Goal: Check status: Check status

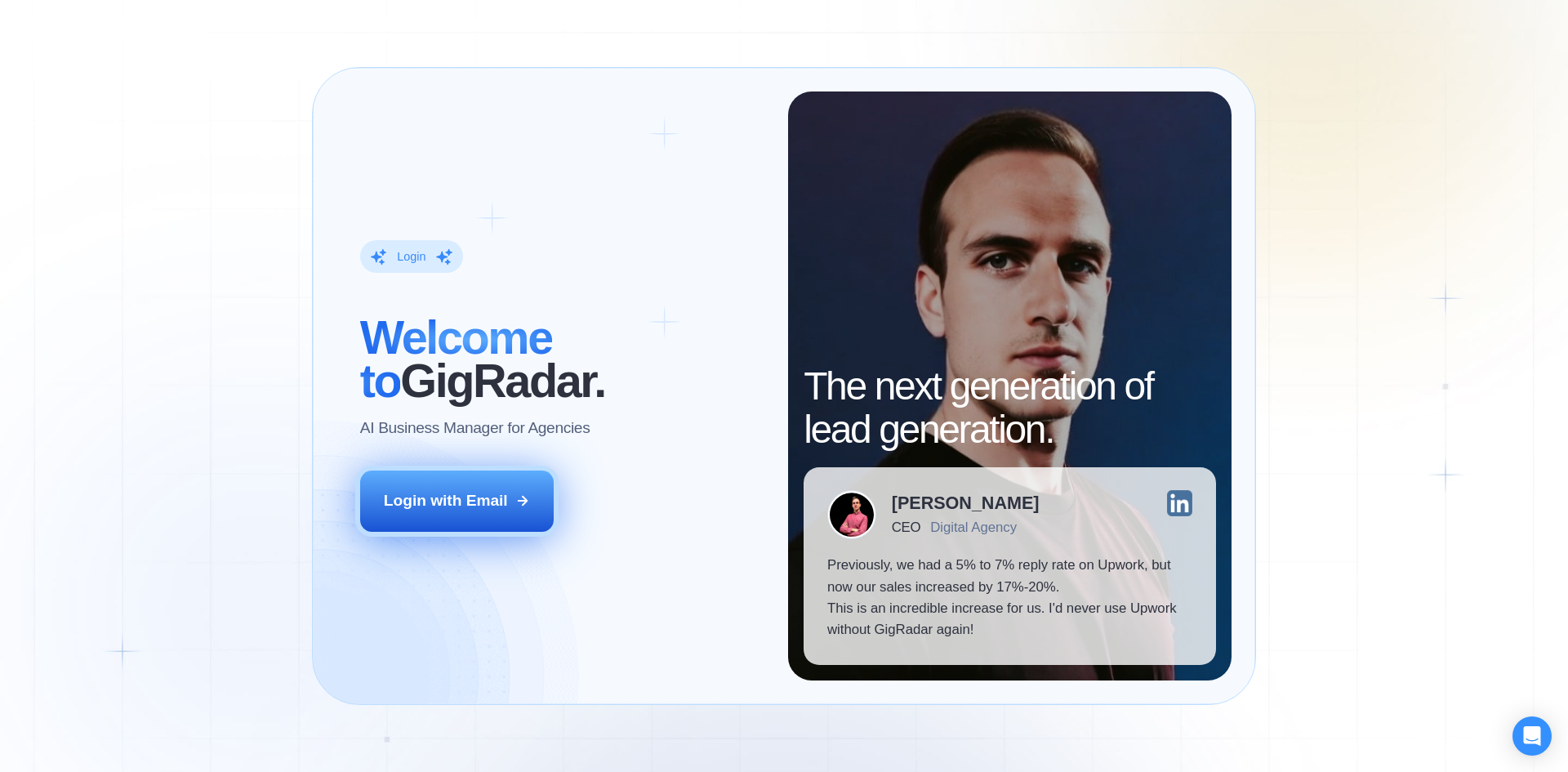
click at [523, 507] on icon at bounding box center [522, 500] width 15 height 15
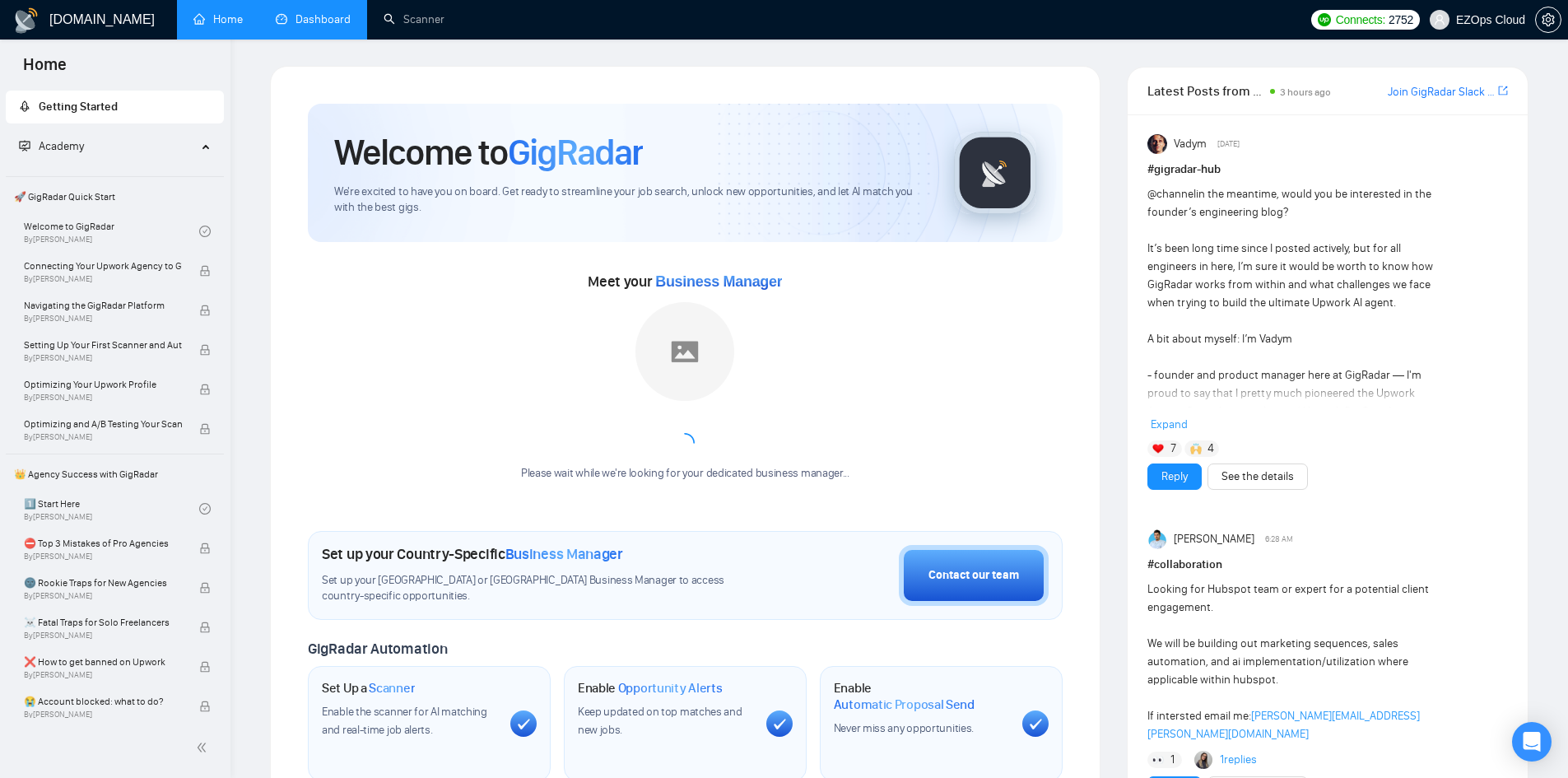
click at [337, 23] on link "Dashboard" at bounding box center [313, 19] width 75 height 14
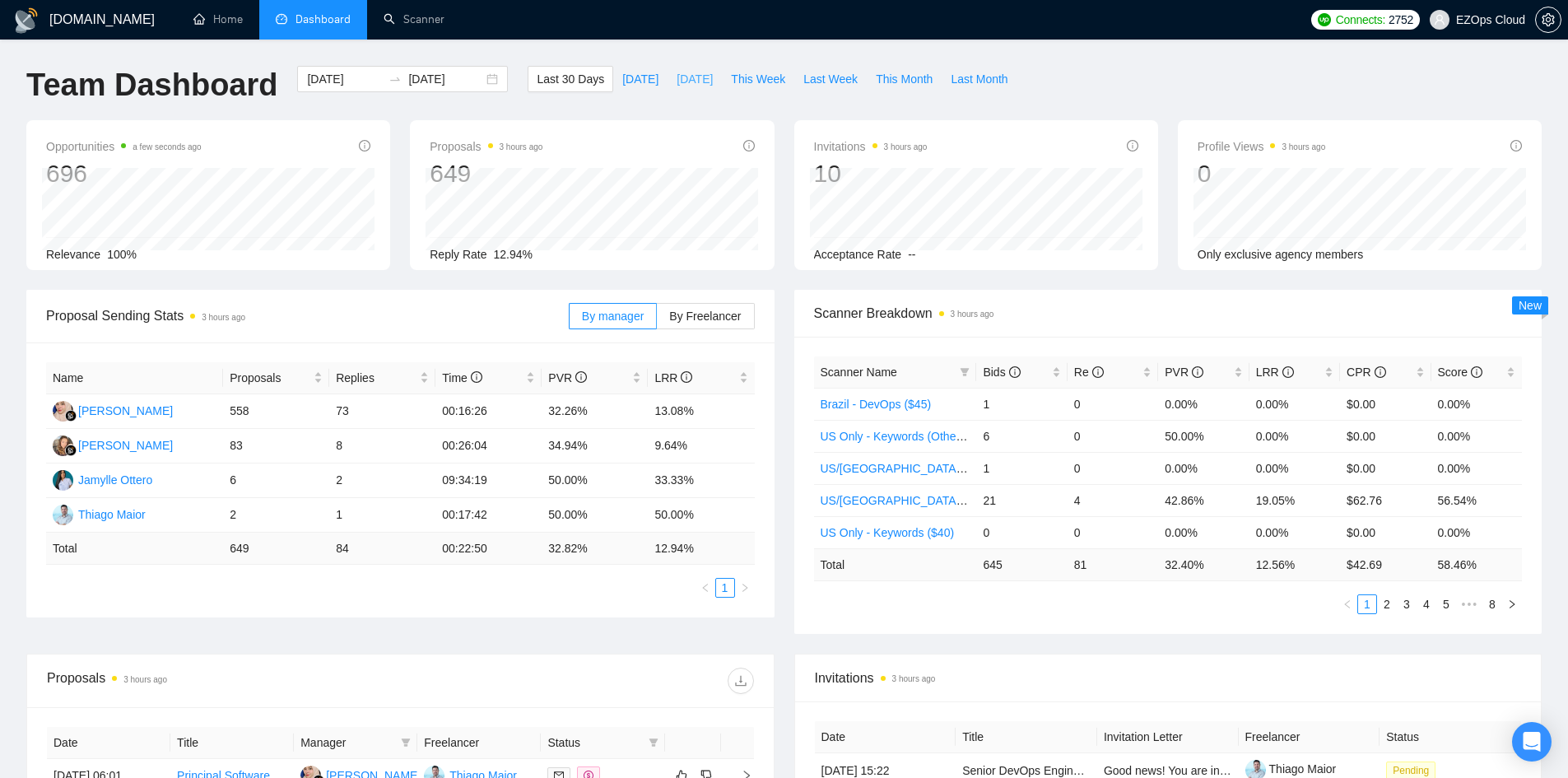
click at [679, 77] on span "[DATE]" at bounding box center [695, 78] width 37 height 18
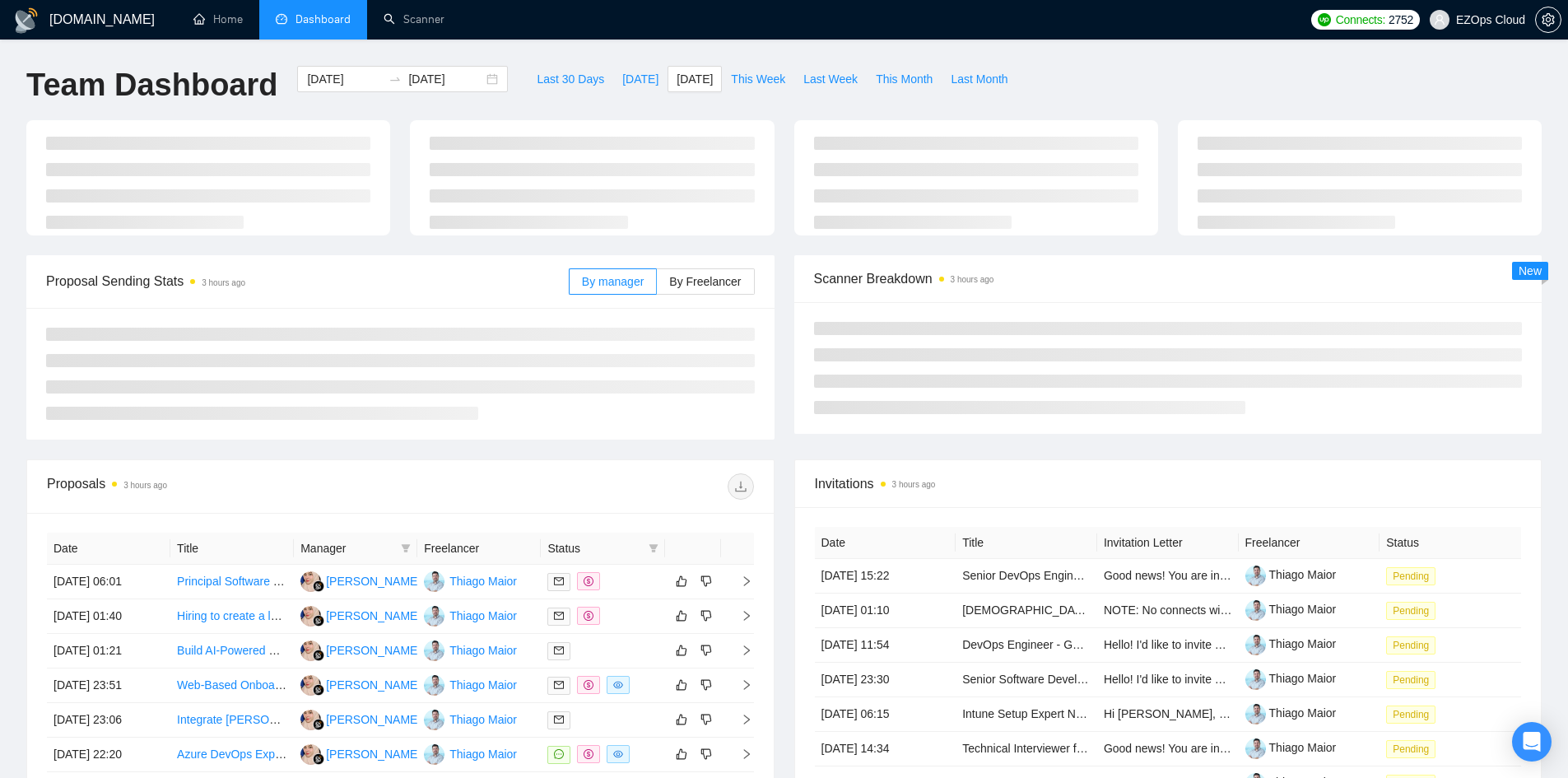
type input "[DATE]"
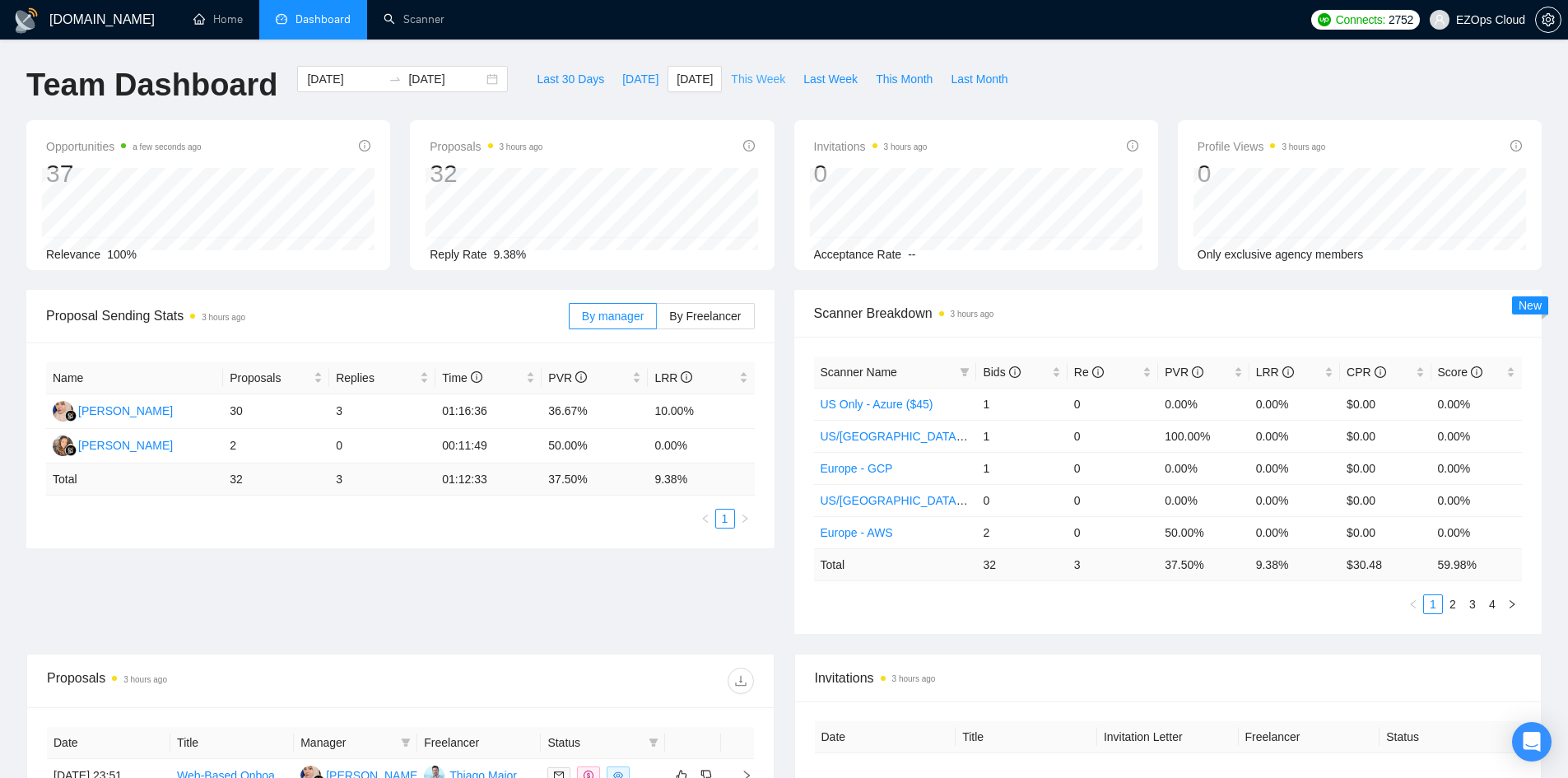
click at [751, 73] on span "This Week" at bounding box center [758, 78] width 54 height 18
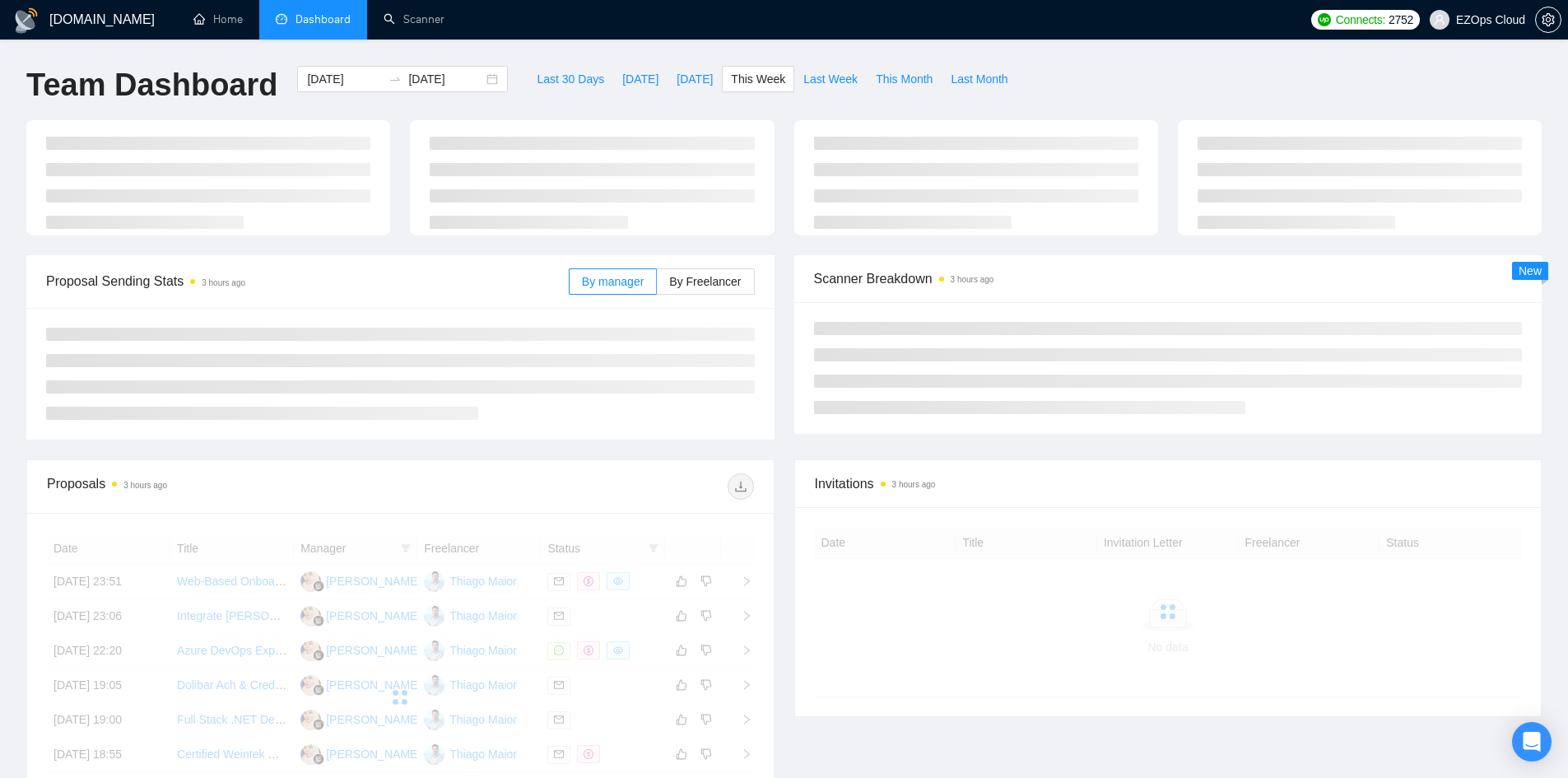
type input "[DATE]"
